Goal: Transaction & Acquisition: Purchase product/service

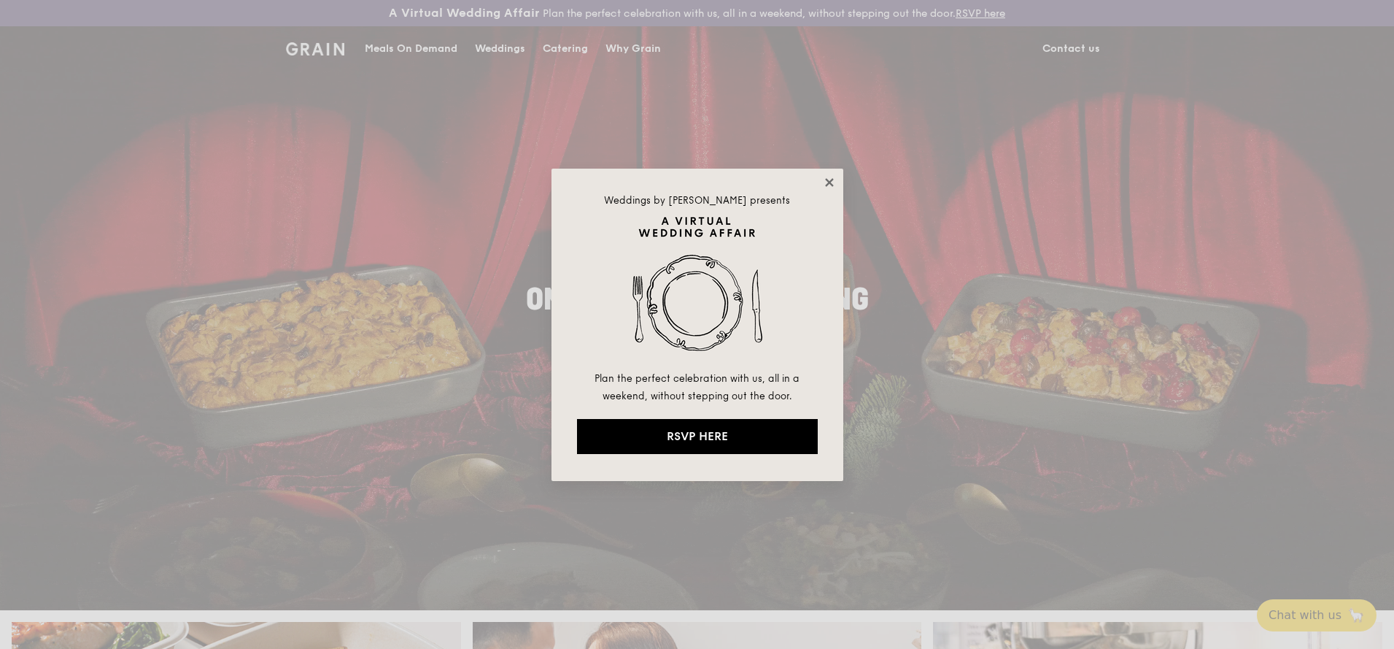
click at [829, 182] on icon at bounding box center [829, 182] width 8 height 8
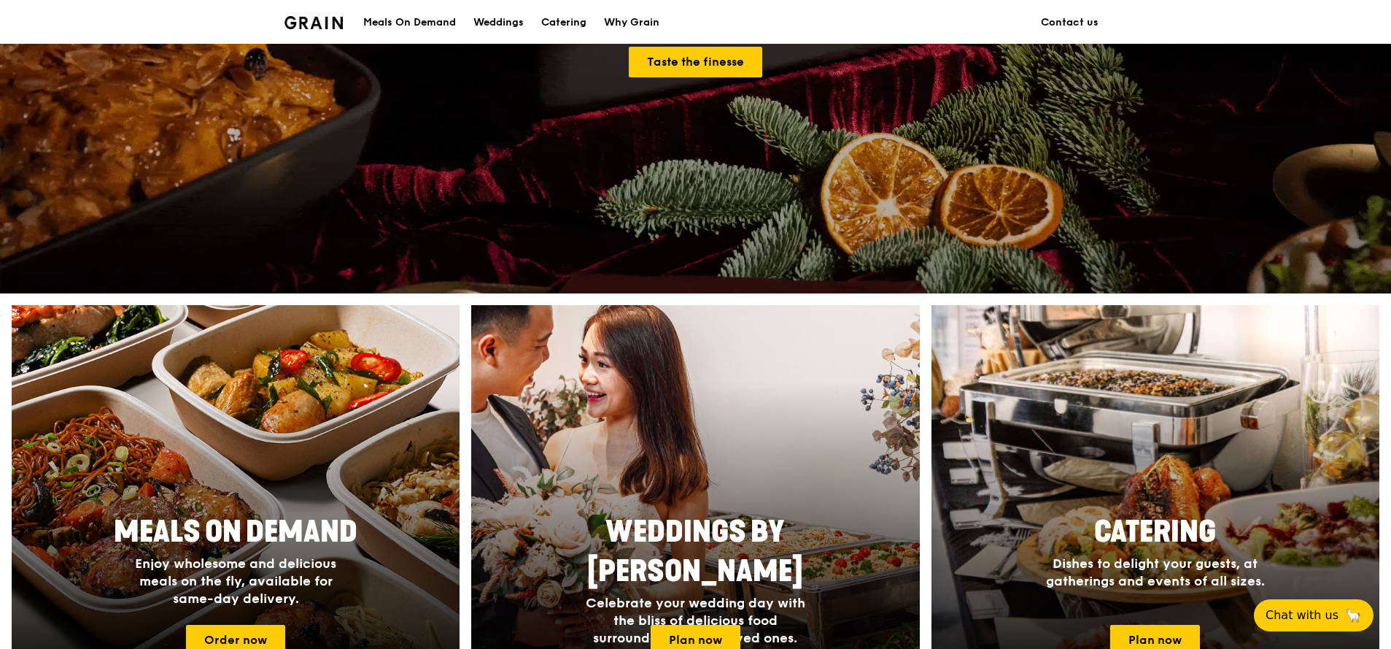
scroll to position [325, 0]
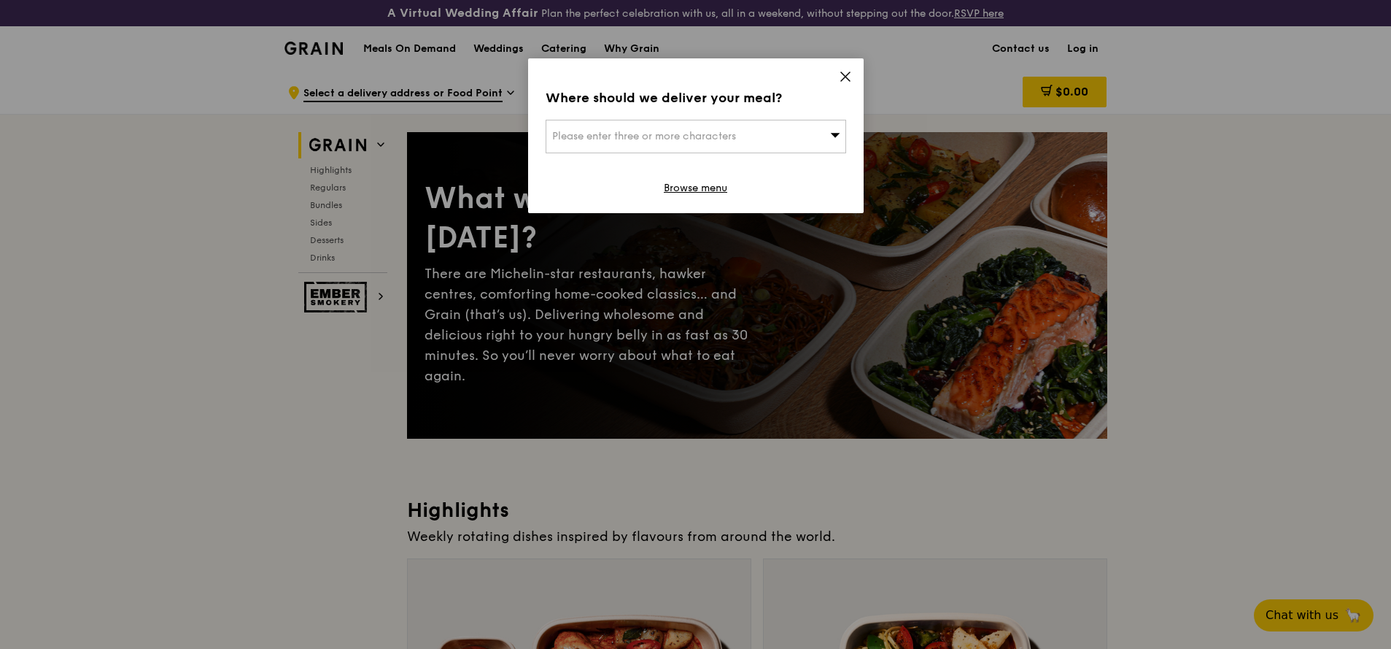
click at [844, 74] on icon at bounding box center [845, 76] width 13 height 13
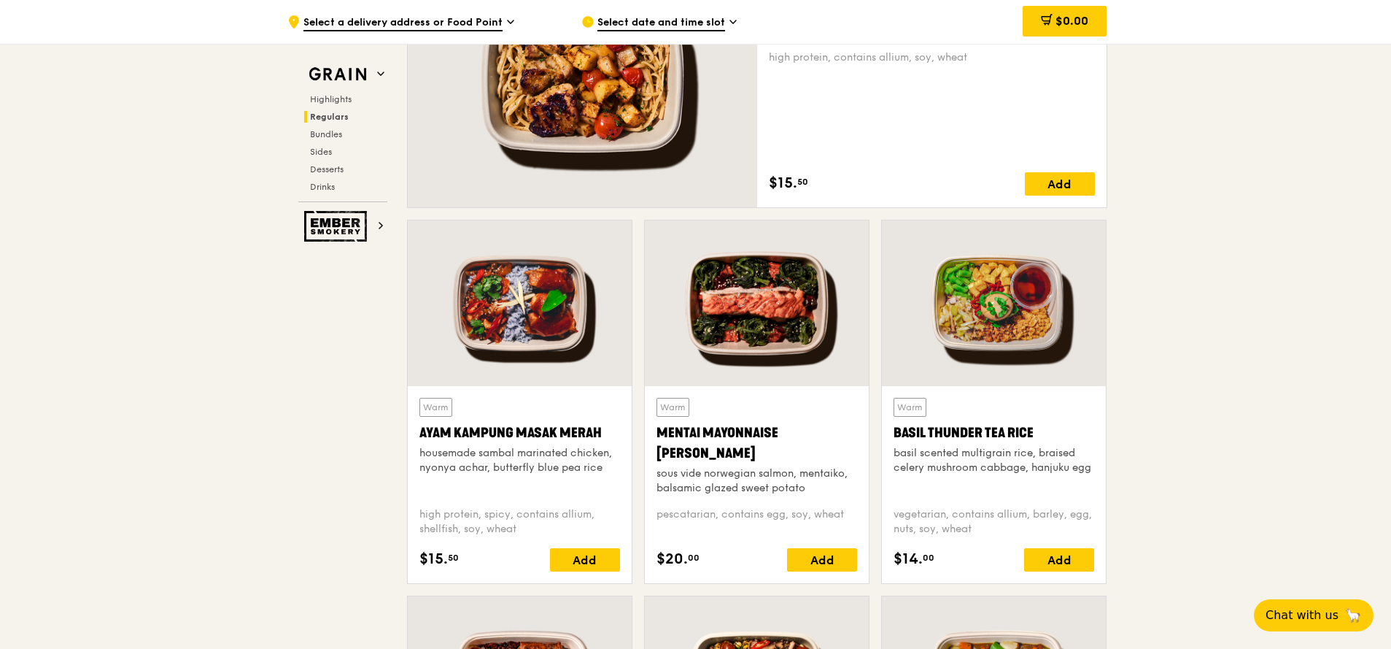
scroll to position [1159, 0]
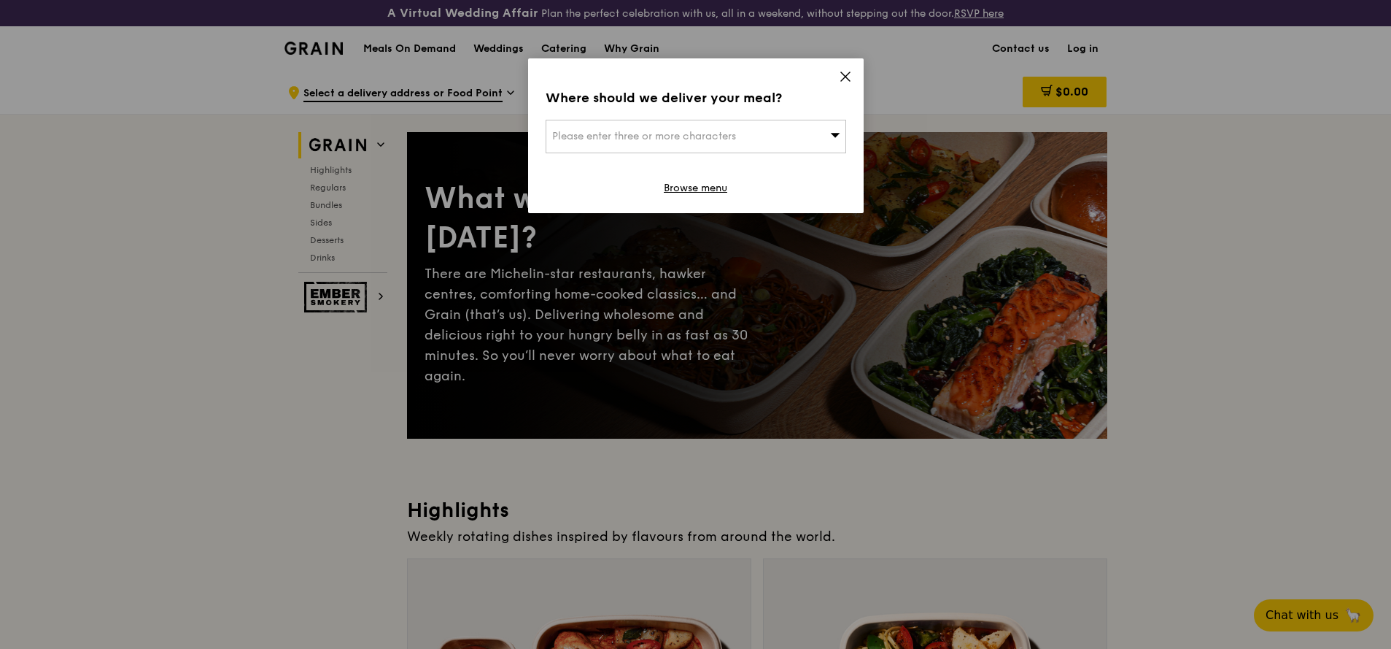
click at [845, 77] on icon at bounding box center [845, 76] width 9 height 9
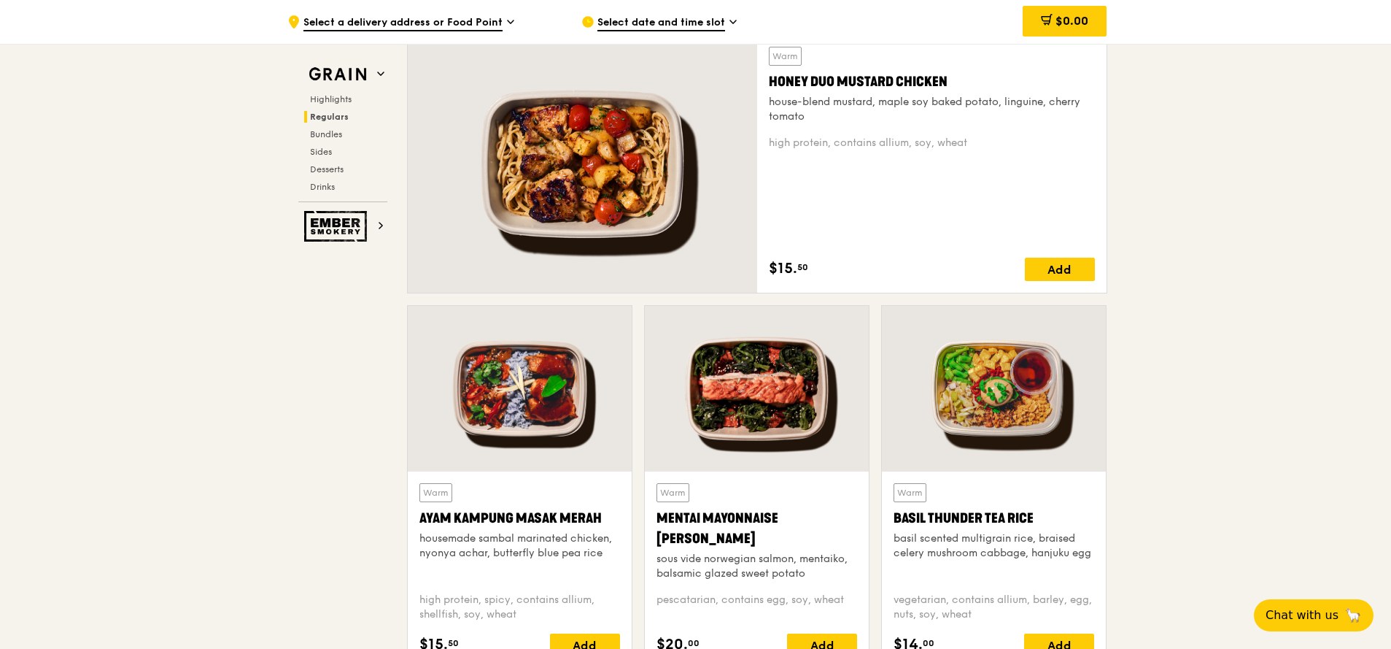
scroll to position [1064, 0]
